Goal: Transaction & Acquisition: Download file/media

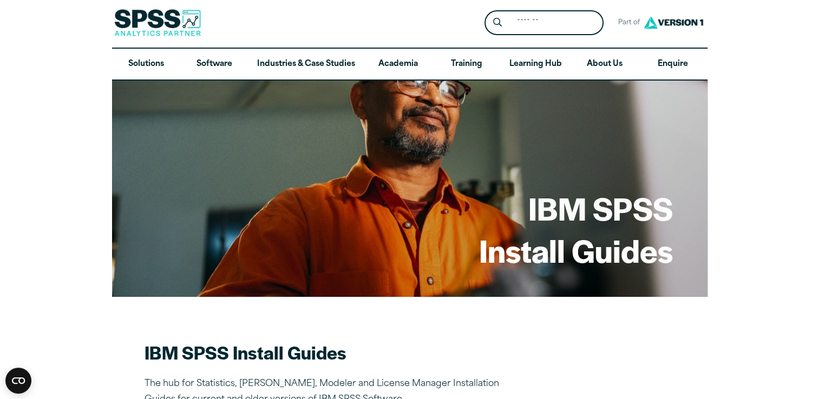
scroll to position [1, 0]
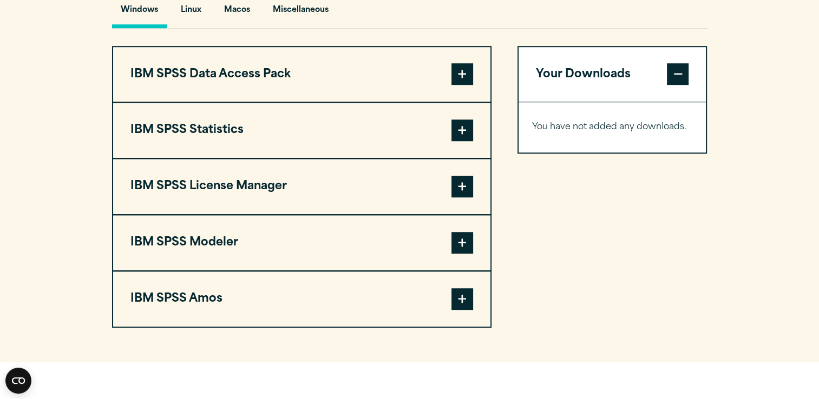
scroll to position [820, 0]
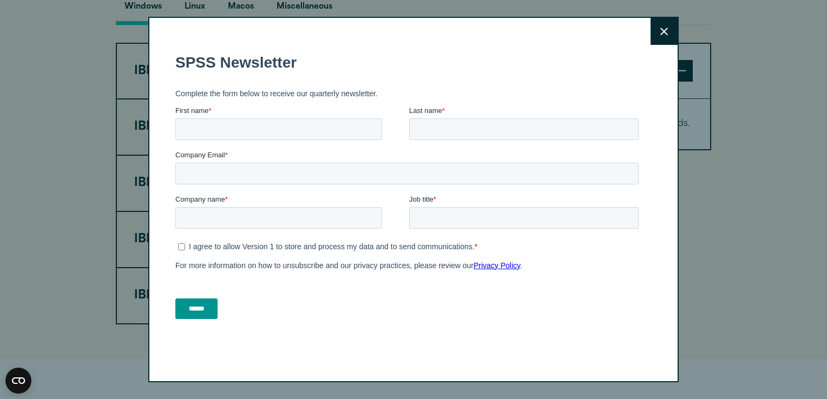
click at [656, 34] on button "Close" at bounding box center [663, 31] width 27 height 27
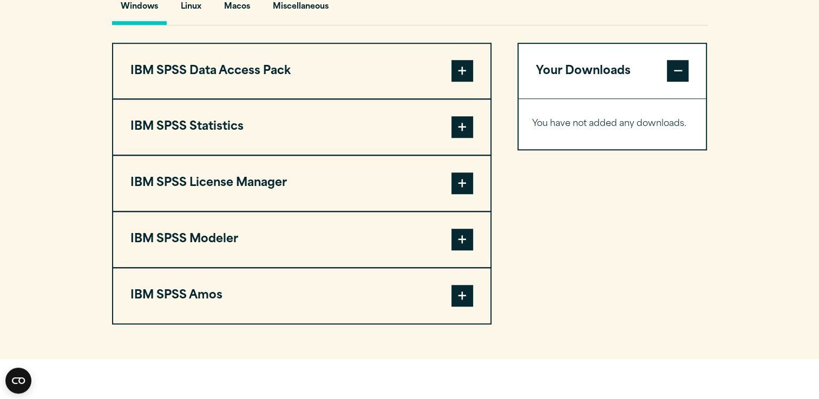
click at [457, 124] on span at bounding box center [462, 127] width 22 height 22
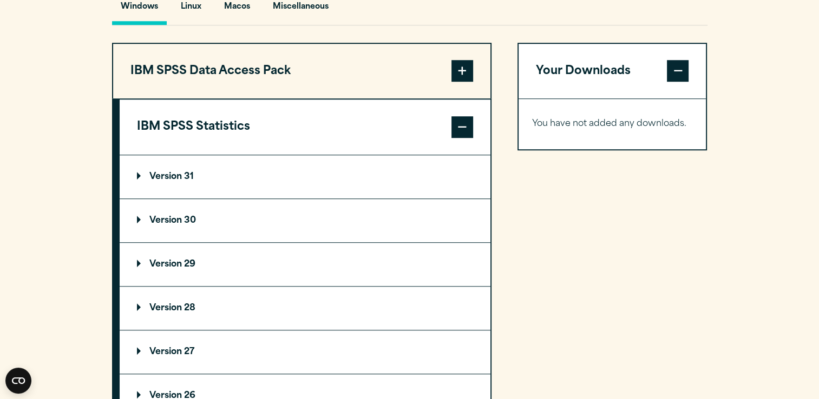
scroll to position [880, 0]
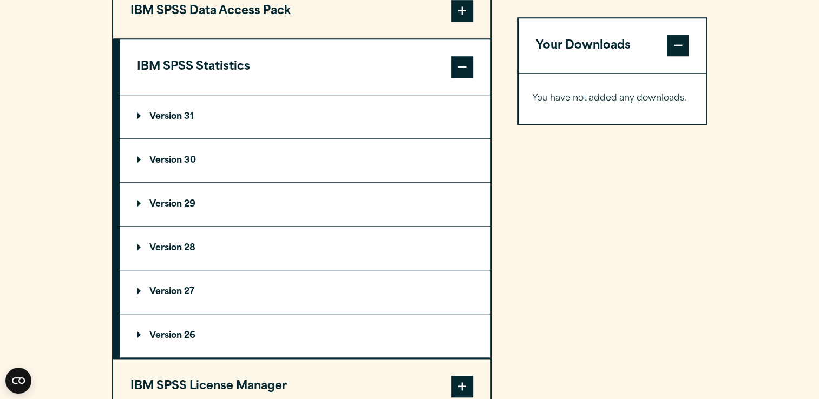
click at [234, 192] on summary "Version 29" at bounding box center [305, 204] width 371 height 43
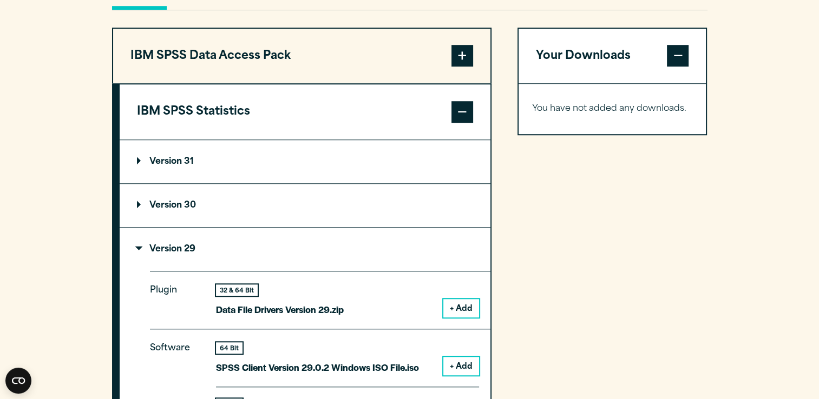
scroll to position [870, 0]
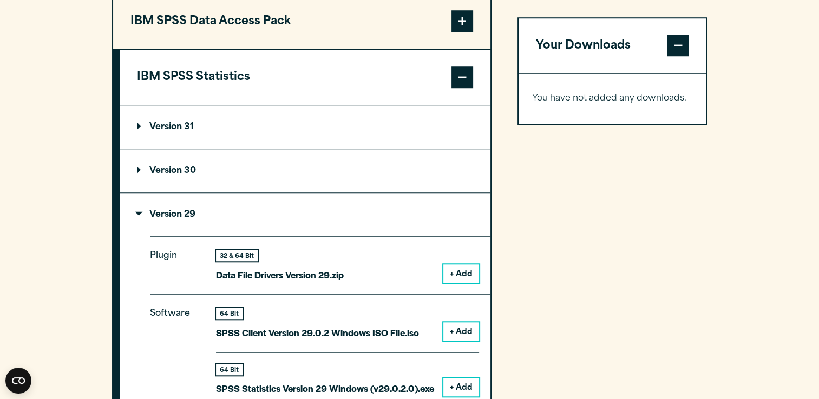
click at [461, 79] on span at bounding box center [462, 78] width 22 height 22
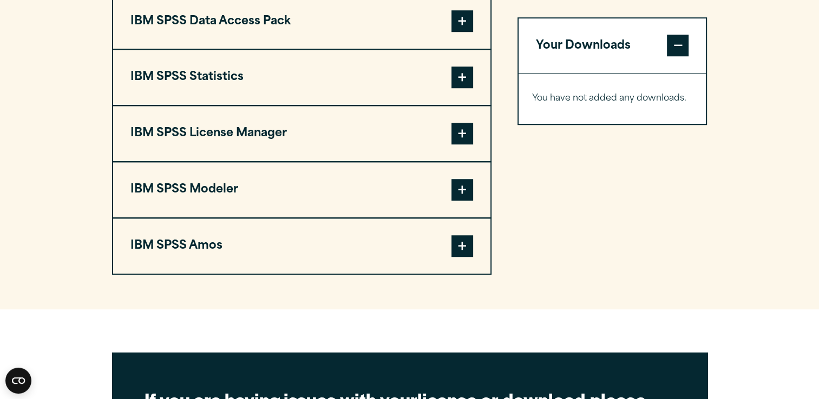
scroll to position [853, 0]
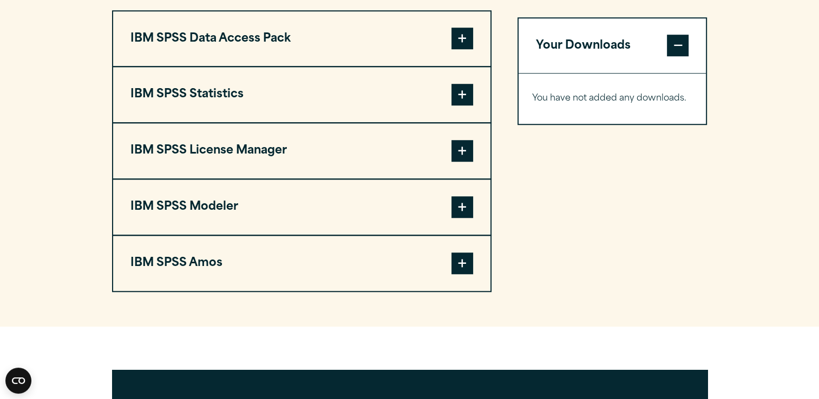
click at [292, 253] on button "IBM SPSS Amos" at bounding box center [301, 263] width 377 height 55
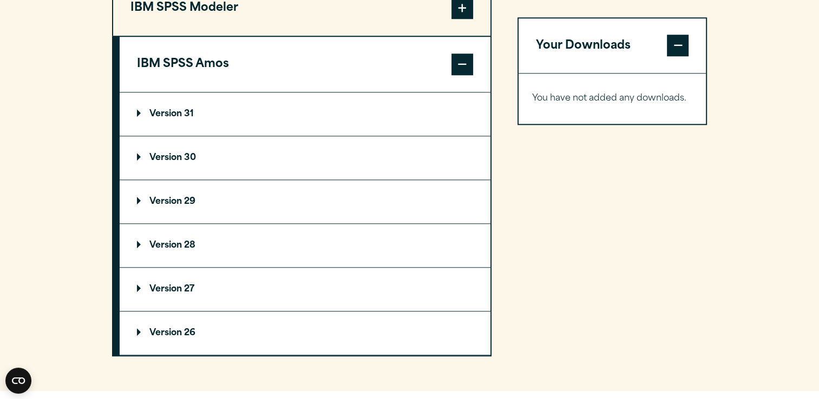
scroll to position [1052, 0]
click at [183, 235] on summary "Version 28" at bounding box center [305, 245] width 371 height 43
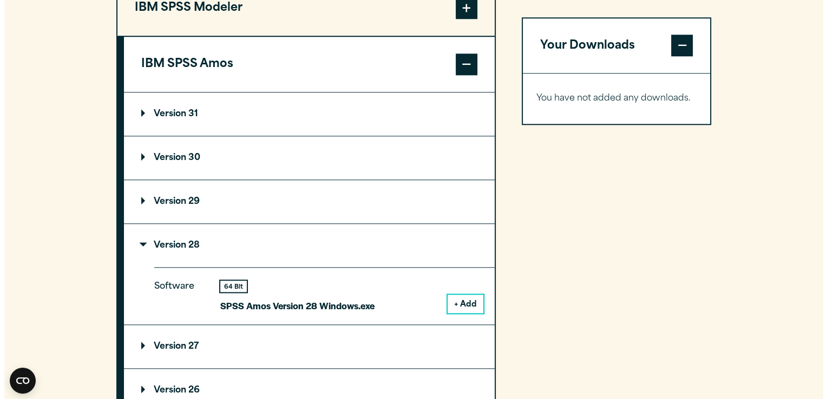
scroll to position [1095, 0]
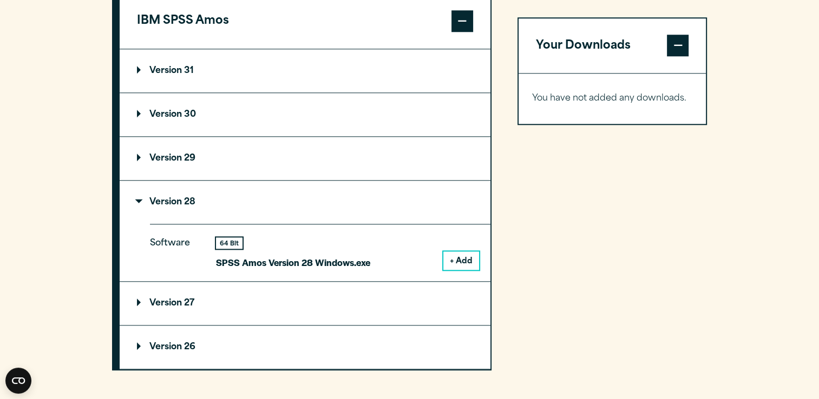
click at [456, 253] on button "+ Add" at bounding box center [461, 261] width 36 height 18
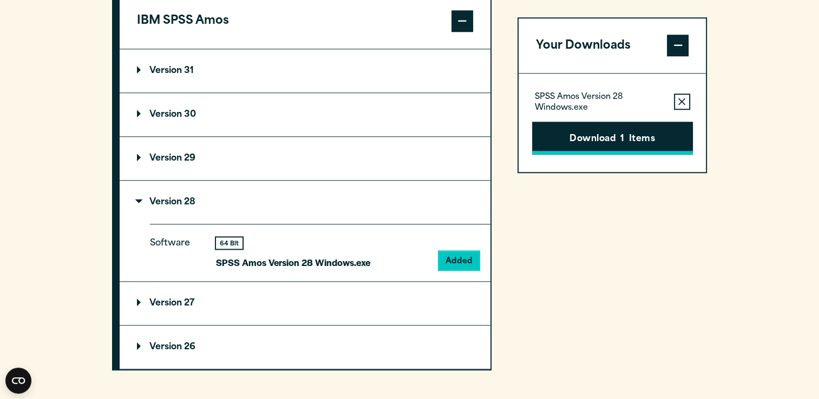
click at [617, 143] on button "Download 1 Items" at bounding box center [612, 139] width 161 height 34
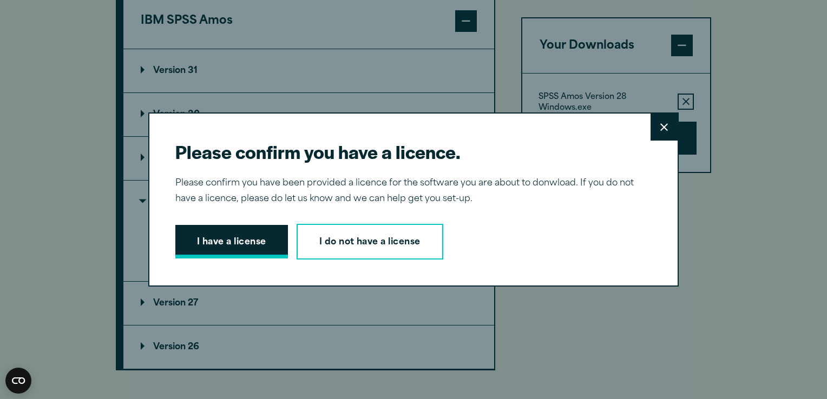
click at [232, 245] on button "I have a license" at bounding box center [231, 242] width 113 height 34
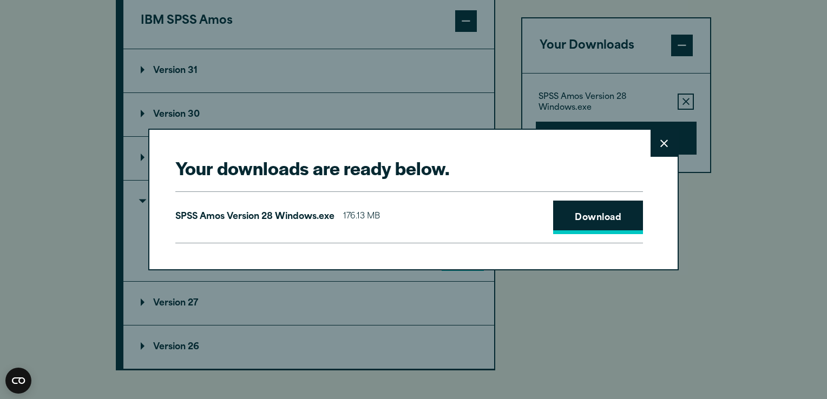
click at [582, 215] on link "Download" at bounding box center [598, 218] width 90 height 34
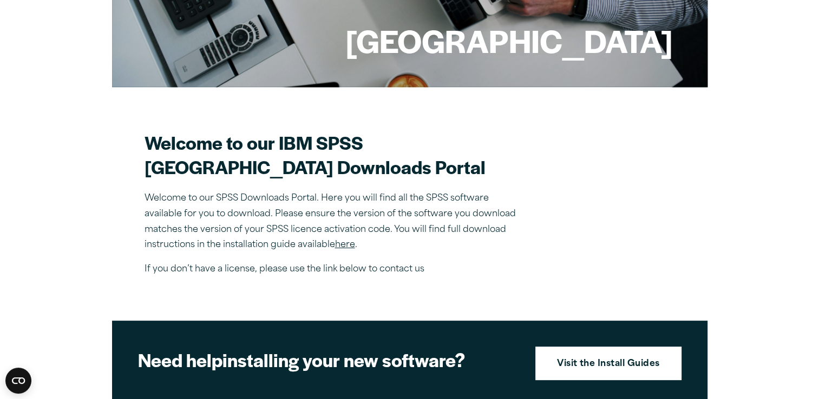
scroll to position [193, 0]
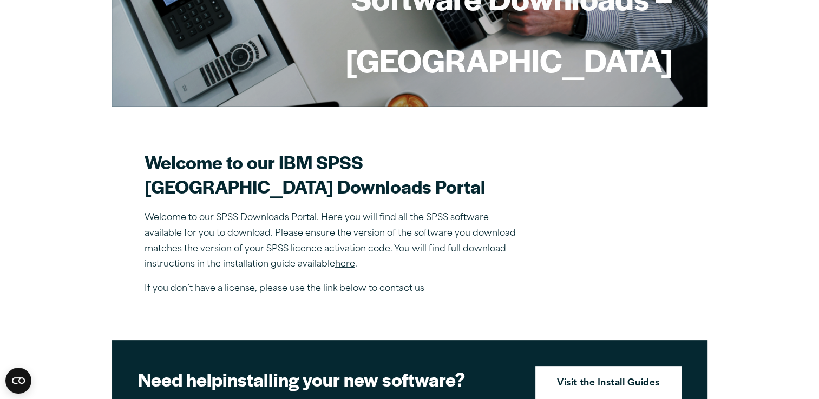
click at [349, 263] on link "here" at bounding box center [345, 264] width 20 height 9
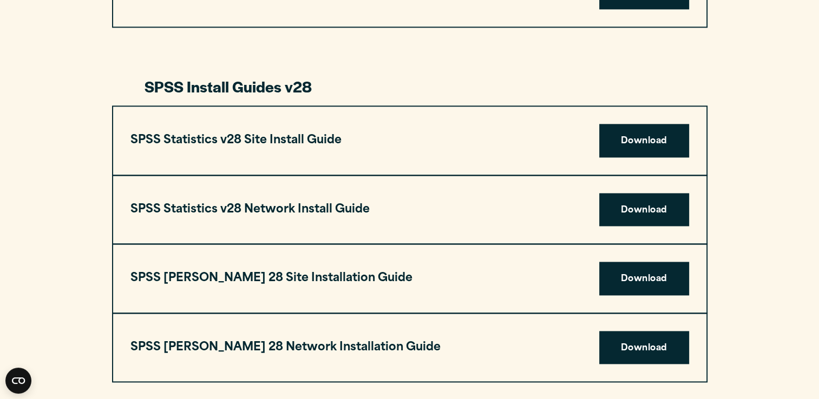
scroll to position [1523, 0]
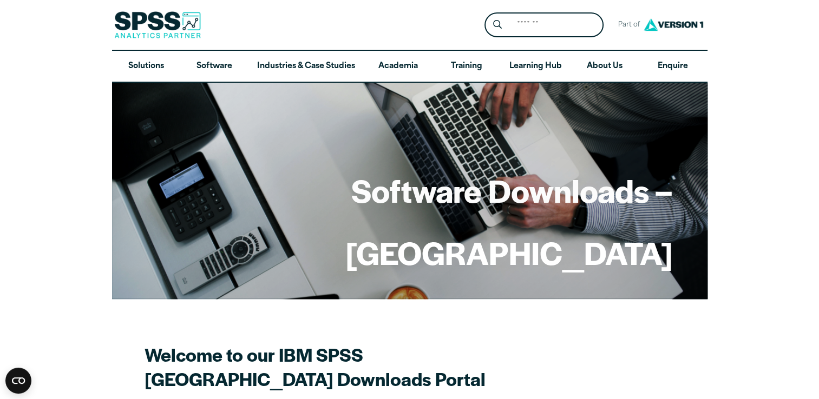
scroll to position [97, 0]
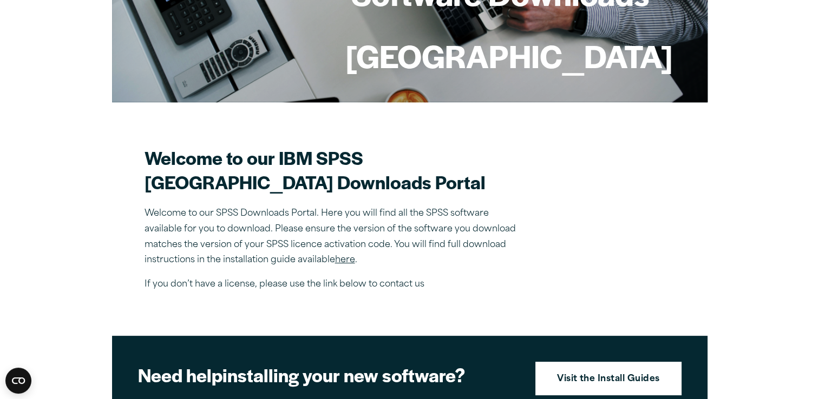
scroll to position [231, 0]
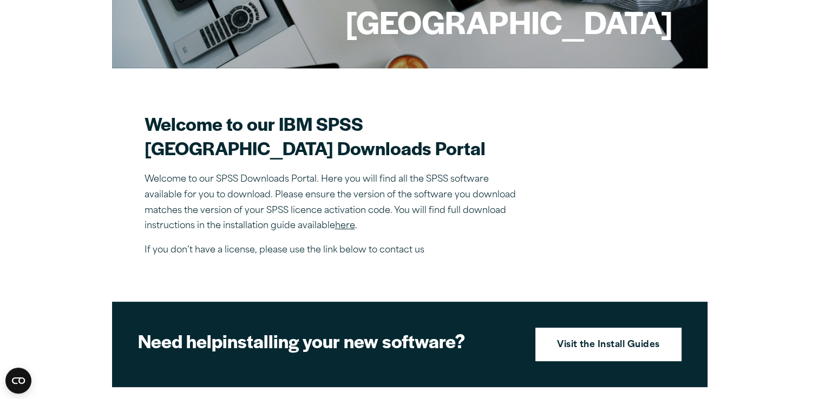
click at [342, 227] on link "here" at bounding box center [345, 226] width 20 height 9
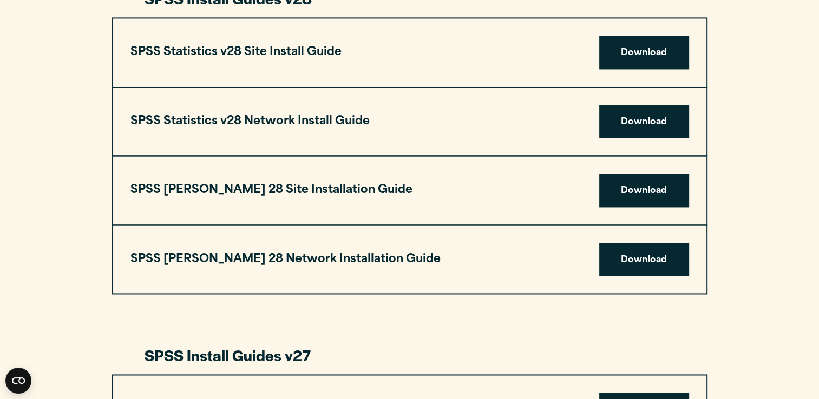
scroll to position [1403, 0]
